Goal: Find specific page/section: Find specific page/section

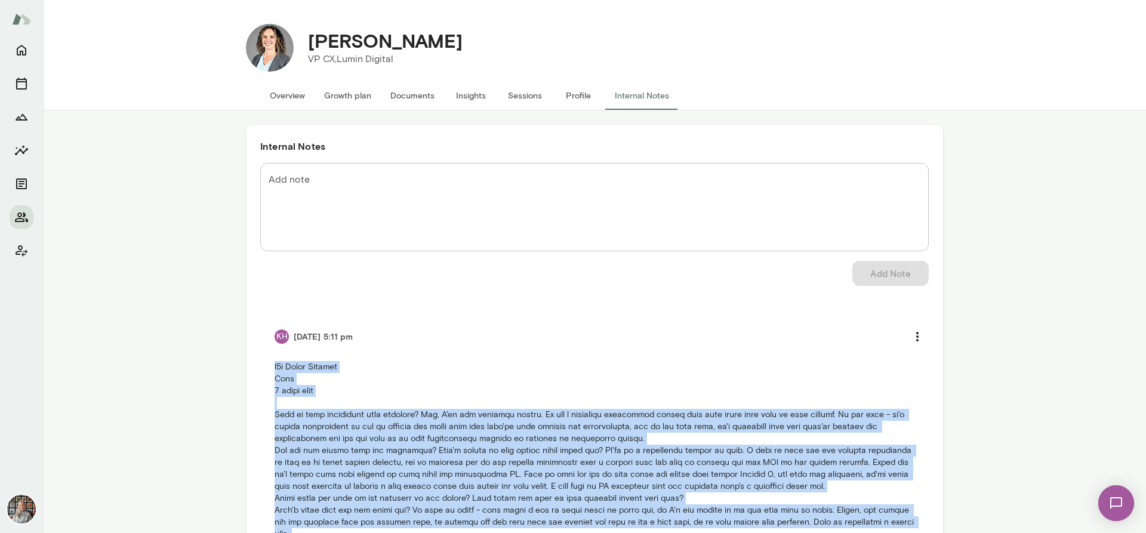
scroll to position [108, 0]
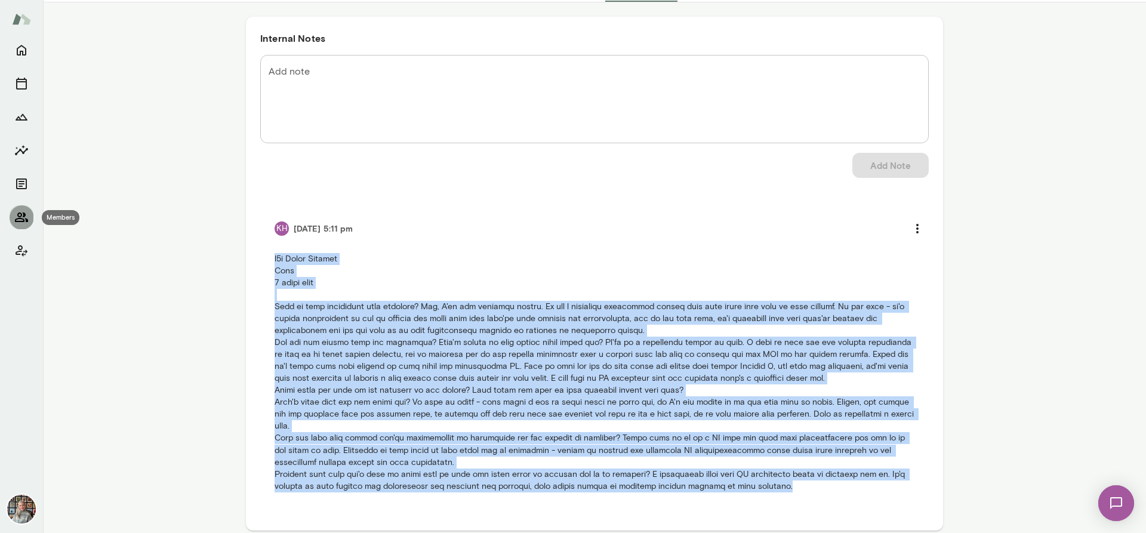
click at [22, 217] on icon "Members" at bounding box center [21, 217] width 14 height 14
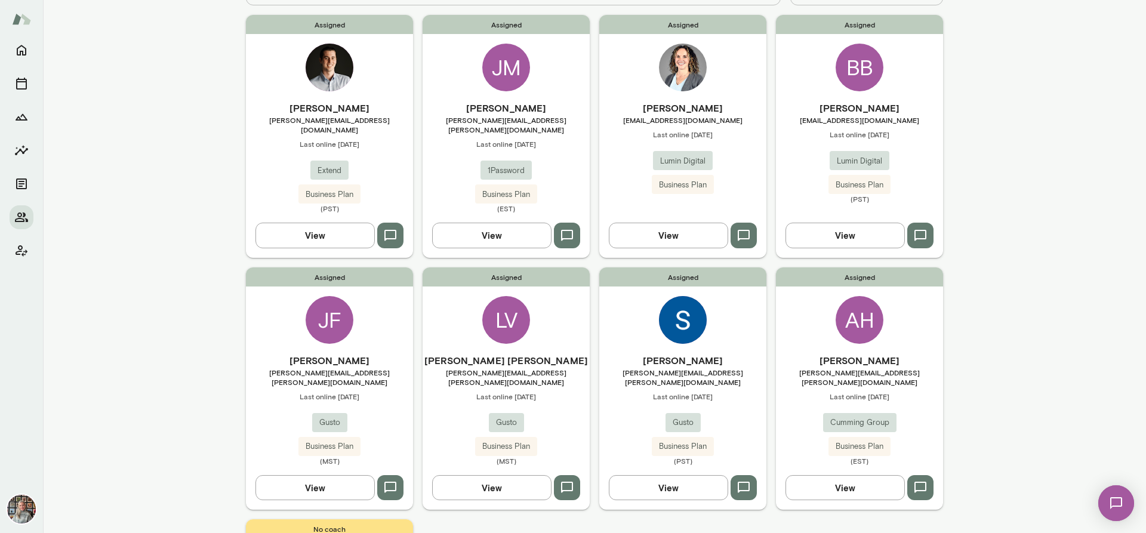
click at [851, 475] on button "View" at bounding box center [844, 487] width 119 height 25
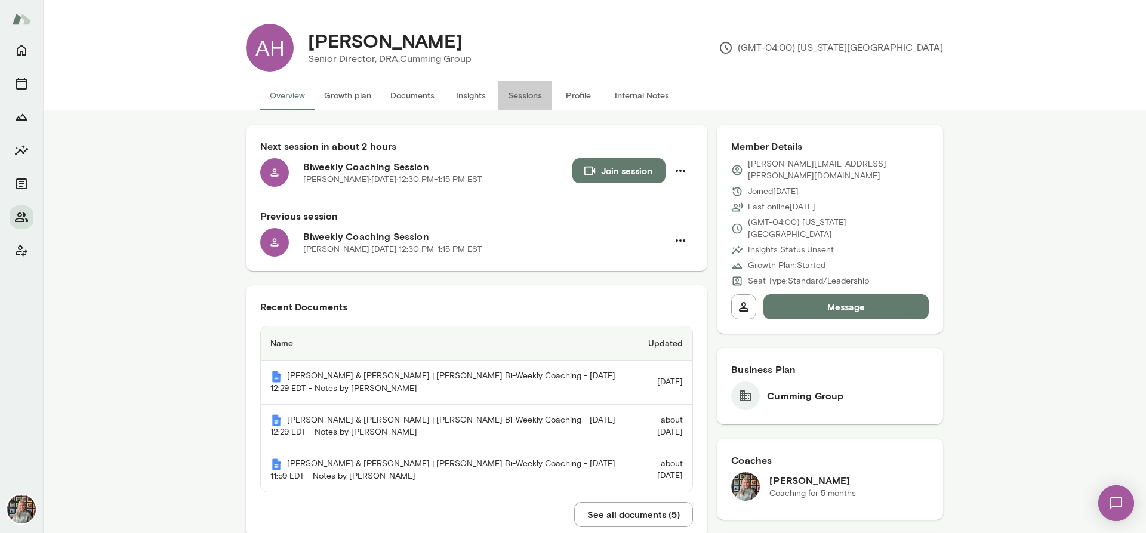
click at [531, 95] on button "Sessions" at bounding box center [525, 95] width 54 height 29
